Goal: Obtain resource: Download file/media

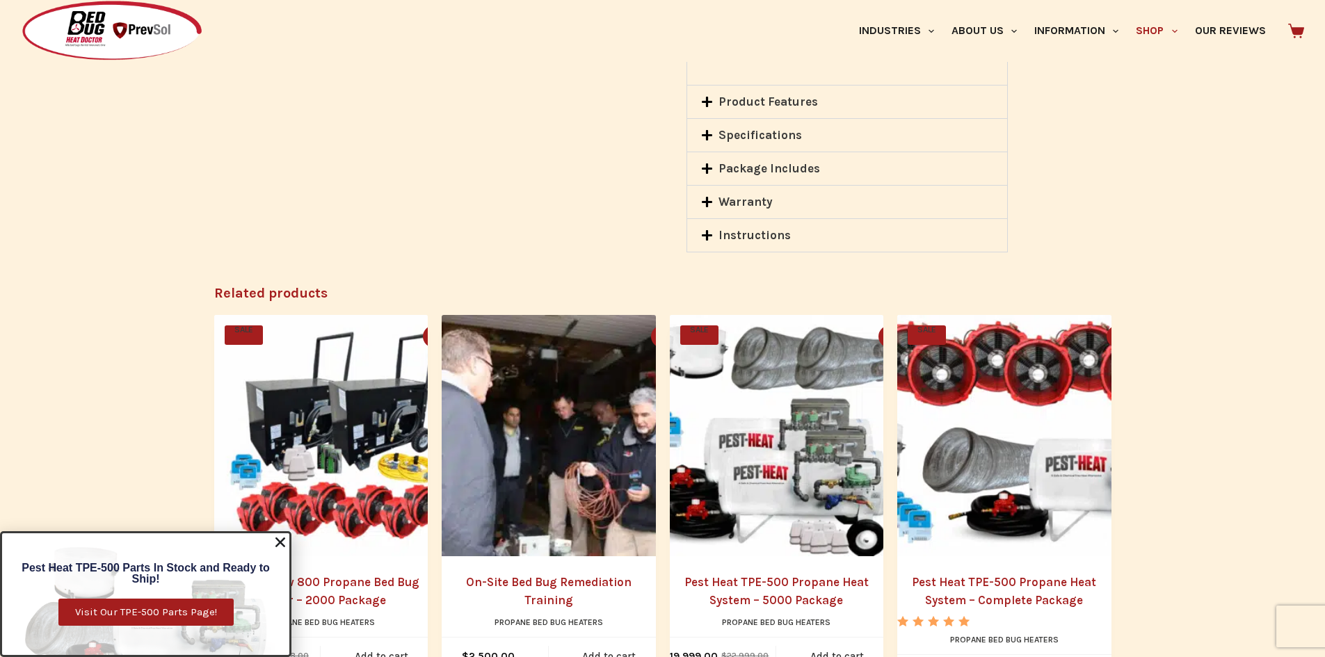
scroll to position [2017, 0]
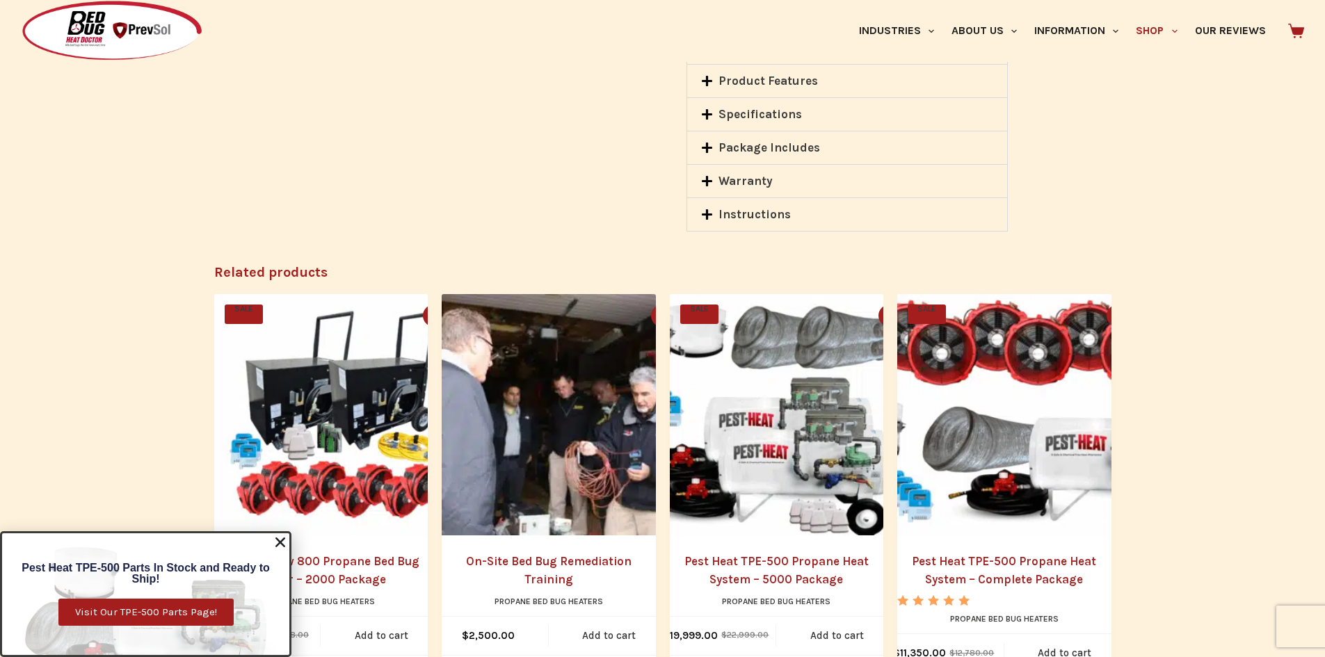
click at [712, 114] on icon at bounding box center [707, 114] width 10 height 10
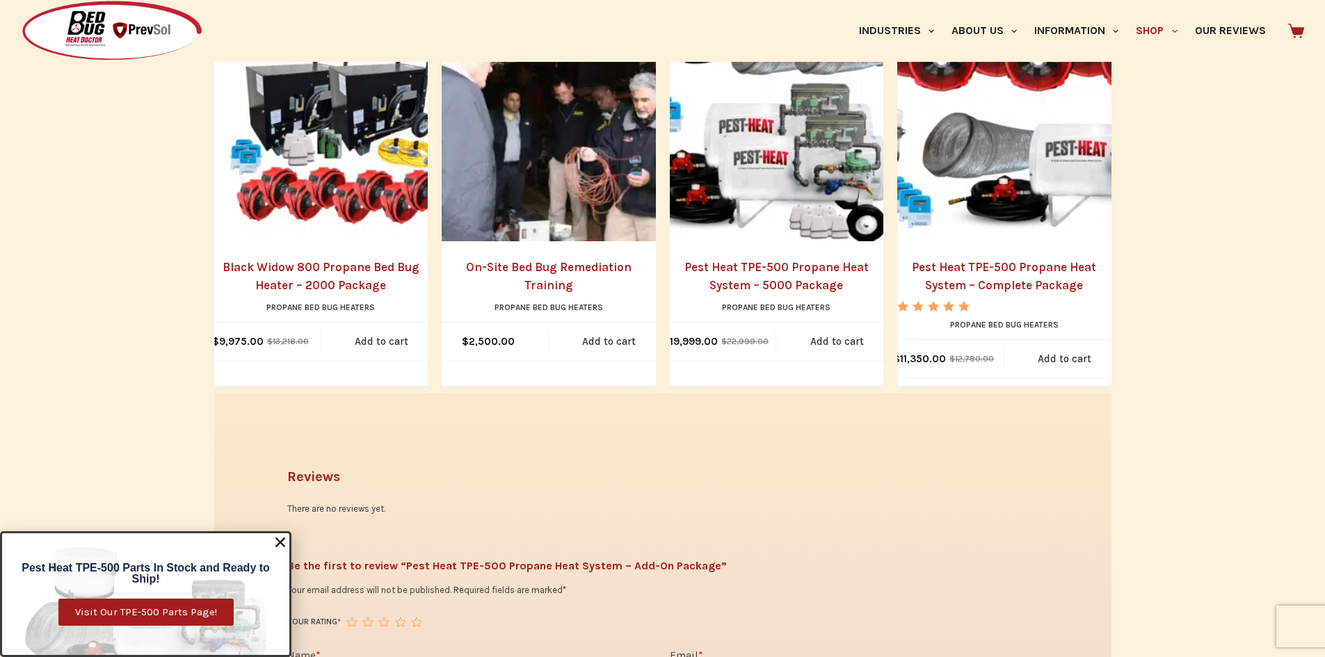
scroll to position [2574, 0]
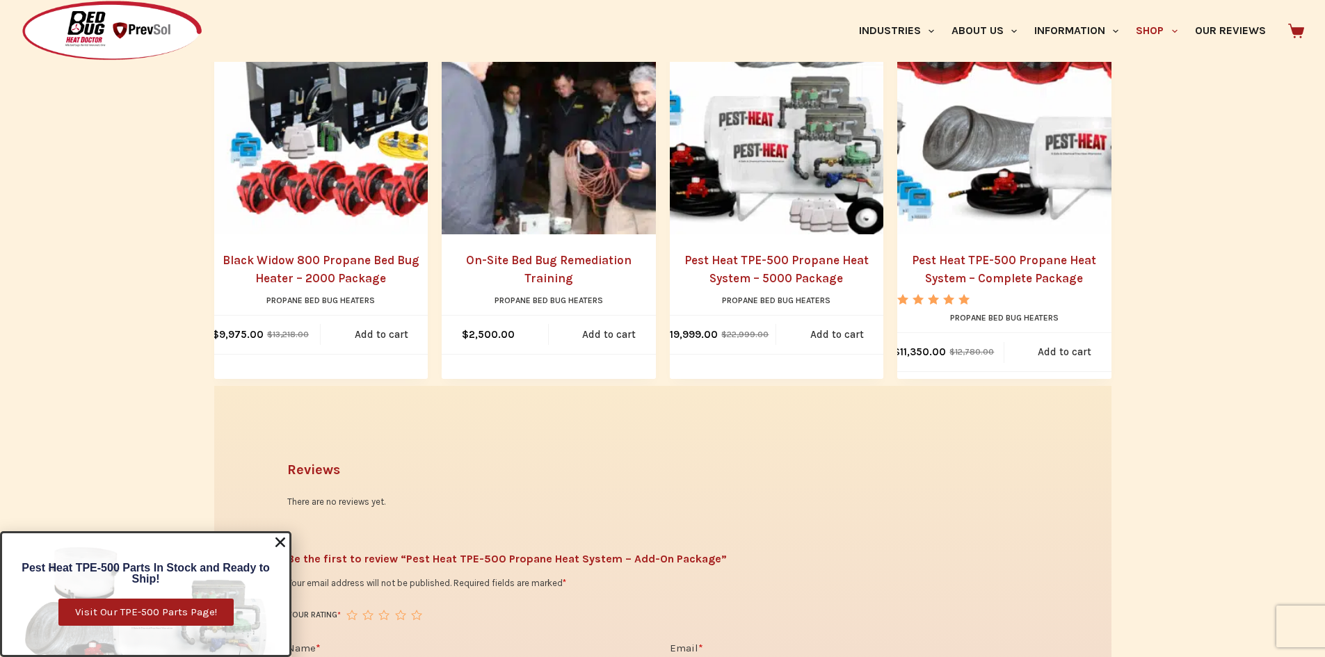
click at [778, 259] on link "Pest Heat TPE-500 Propane Heat System – 5000 Package" at bounding box center [777, 269] width 214 height 35
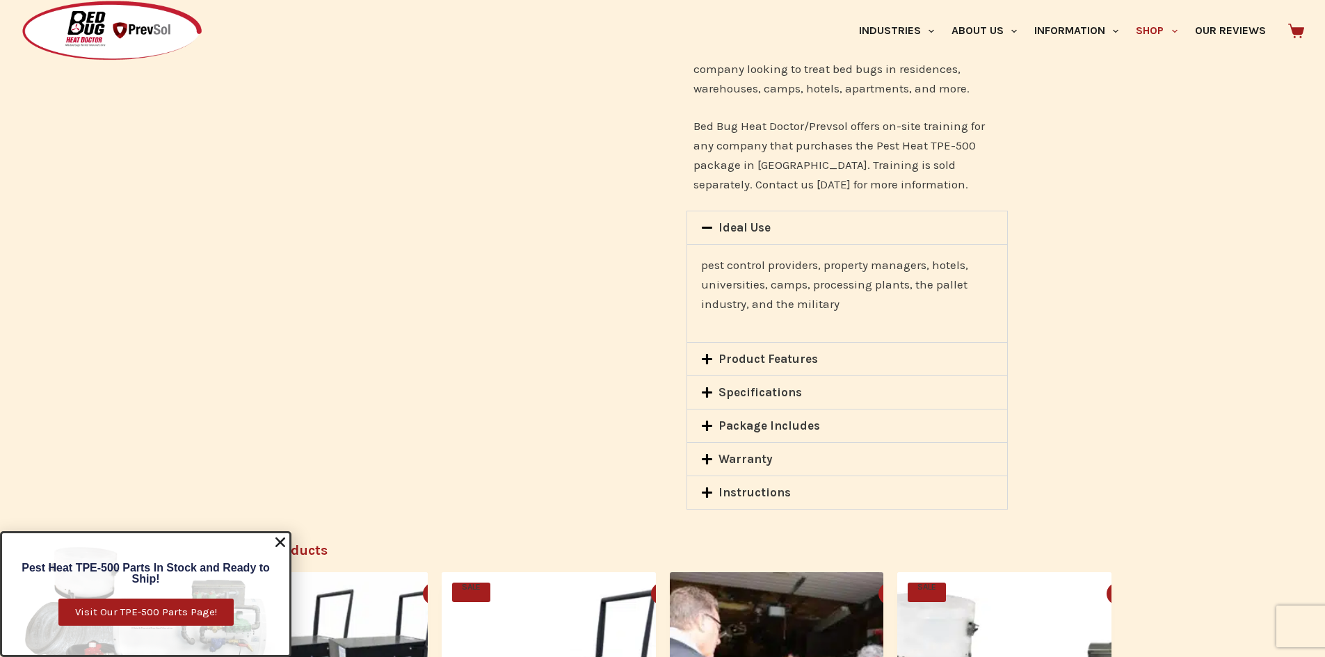
scroll to position [1809, 0]
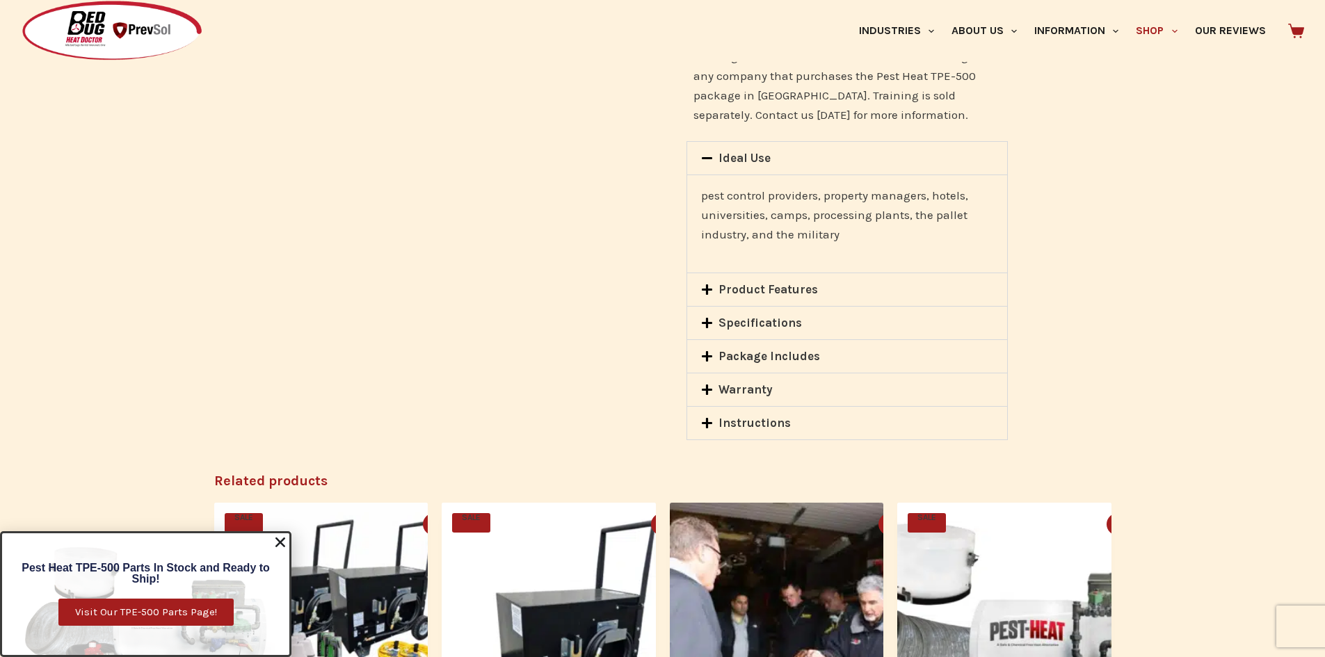
click at [708, 424] on icon at bounding box center [707, 423] width 10 height 10
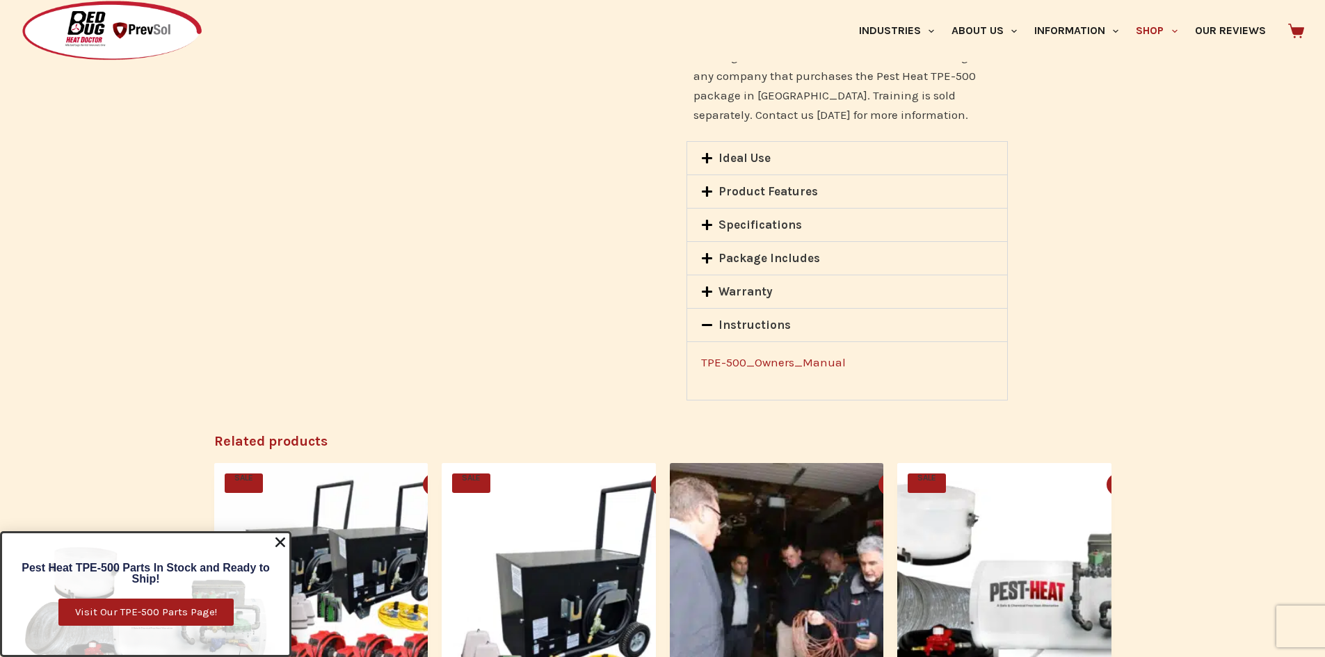
click at [744, 364] on link "TPE-500_Owners_Manual" at bounding box center [773, 362] width 145 height 14
